Goal: Check status: Check status

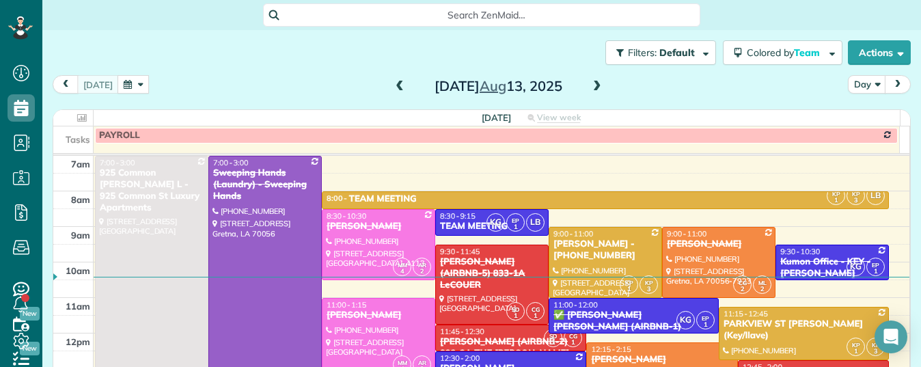
scroll to position [95, 0]
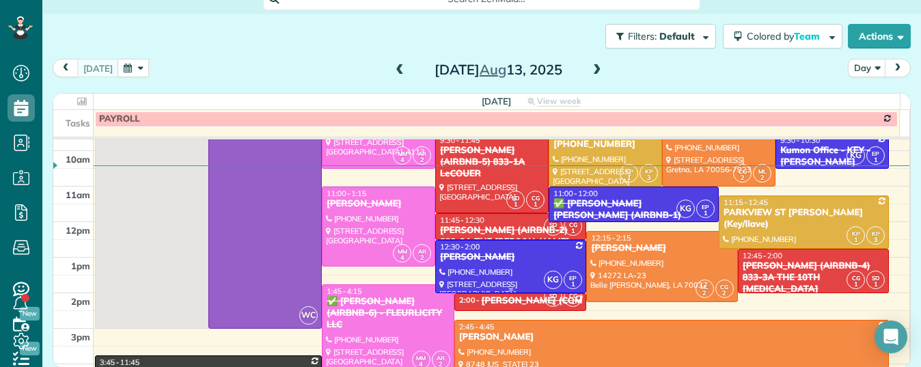
click at [482, 274] on div at bounding box center [511, 267] width 150 height 52
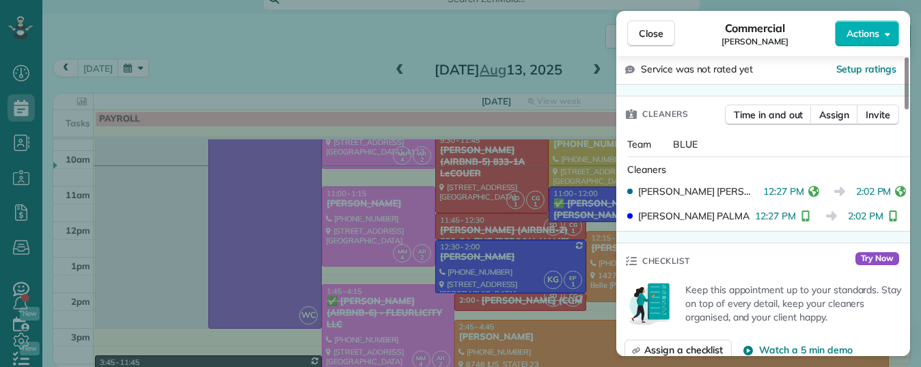
scroll to position [338, 0]
click at [656, 34] on span "Close" at bounding box center [651, 34] width 25 height 14
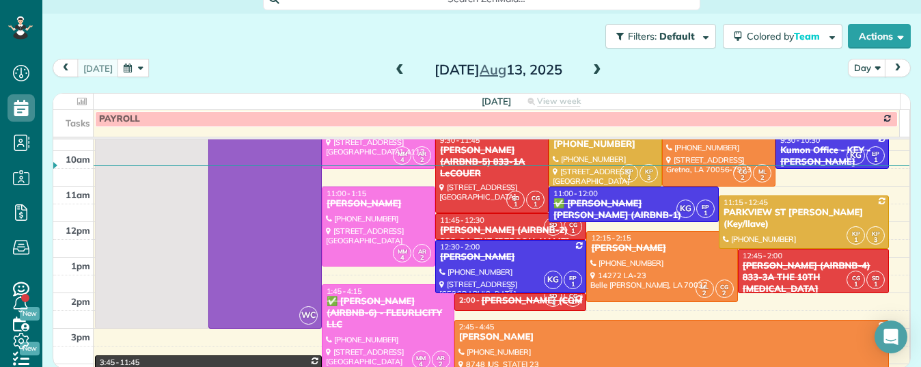
click at [508, 274] on div at bounding box center [511, 267] width 150 height 52
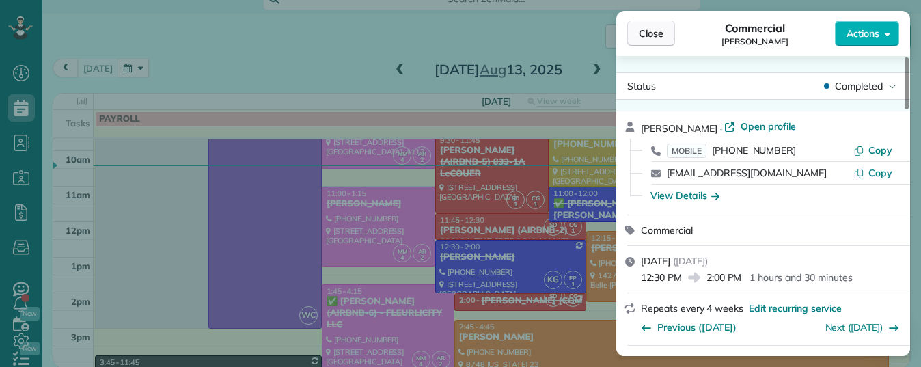
click at [661, 29] on span "Close" at bounding box center [651, 34] width 25 height 14
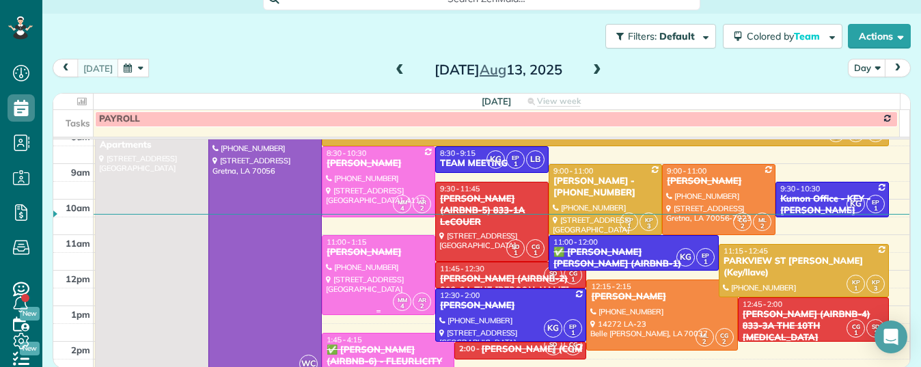
scroll to position [45, 0]
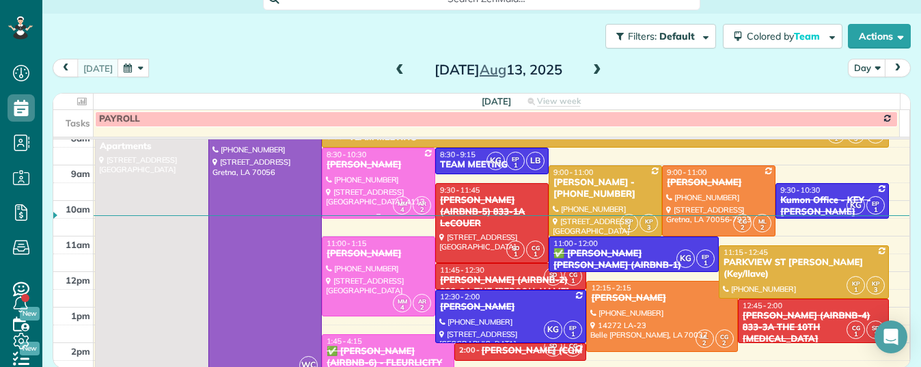
click at [413, 171] on div "[PERSON_NAME]" at bounding box center [378, 165] width 105 height 12
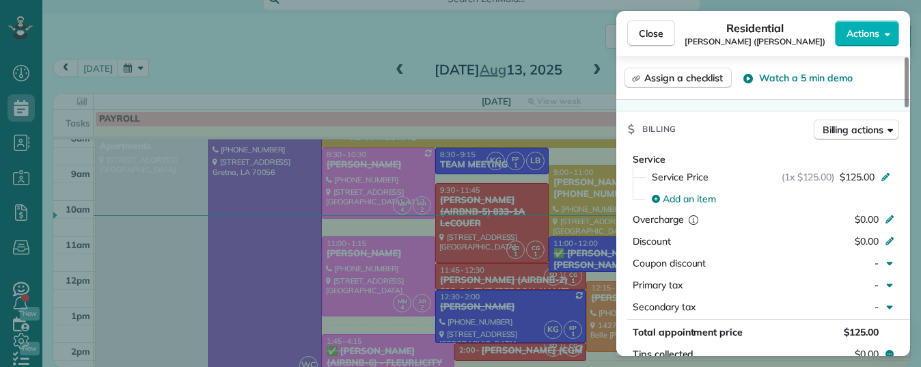
scroll to position [618, 0]
click at [651, 33] on span "Close" at bounding box center [651, 34] width 25 height 14
